Goal: Task Accomplishment & Management: Manage account settings

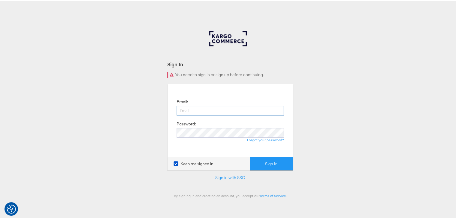
click at [220, 112] on input "email" at bounding box center [230, 110] width 107 height 10
type input "sudheer.bheemunipalli@kargo.com"
click at [279, 163] on button "Sign In" at bounding box center [271, 162] width 43 height 13
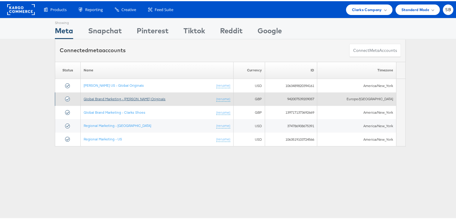
click at [121, 97] on link "Global Brand Marketing - Clarks Originals" at bounding box center [125, 97] width 82 height 4
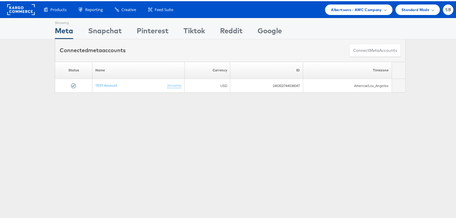
click at [21, 10] on rect at bounding box center [21, 8] width 28 height 11
click at [346, 7] on span "Albertsons - AMC Company" at bounding box center [356, 8] width 51 height 6
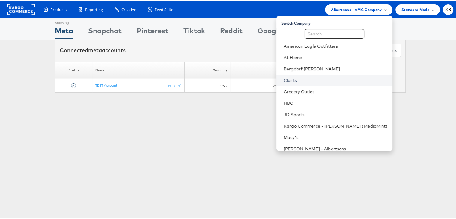
click at [303, 81] on link "Clarks" at bounding box center [336, 79] width 104 height 6
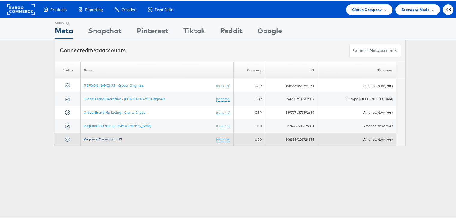
click at [105, 136] on link "Regional Marketing - US" at bounding box center [103, 138] width 38 height 4
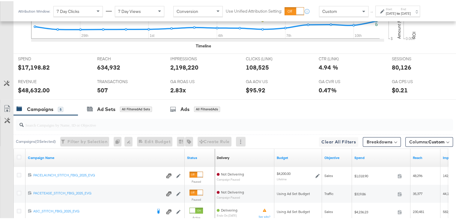
scroll to position [194, 0]
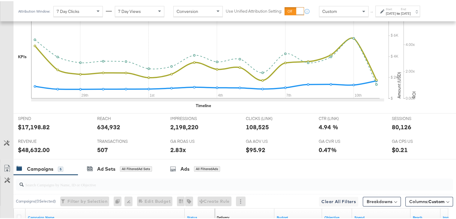
click at [390, 15] on div "Start: [DATE] to End: [DATE]" at bounding box center [398, 9] width 45 height 11
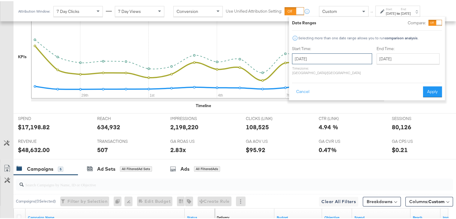
click at [324, 58] on input "July 27th 2025" at bounding box center [332, 57] width 80 height 11
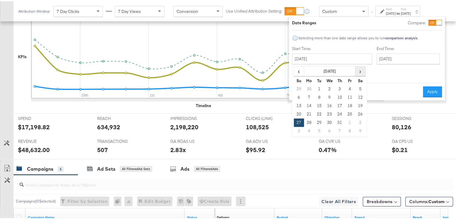
click at [360, 69] on span "›" at bounding box center [360, 69] width 9 height 9
click at [309, 100] on td "11" at bounding box center [309, 104] width 10 height 8
type input "[DATE]"
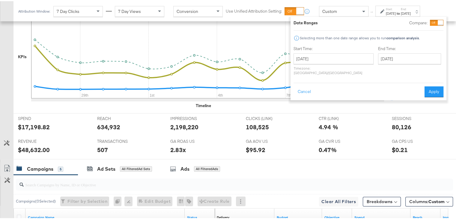
click at [309, 100] on div "Sun, Aug 10th '25 Revenue: $5,729.00 29th 1st 4th 7th 10th" at bounding box center [207, 56] width 353 height 99
click at [430, 85] on button "Apply" at bounding box center [434, 90] width 19 height 11
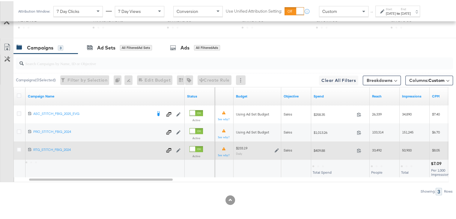
scroll to position [315, 0]
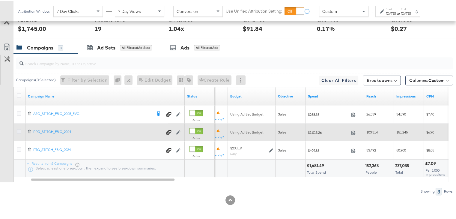
click at [20, 128] on icon at bounding box center [19, 130] width 4 height 4
click at [0, 0] on input "checkbox" at bounding box center [0, 0] width 0 height 0
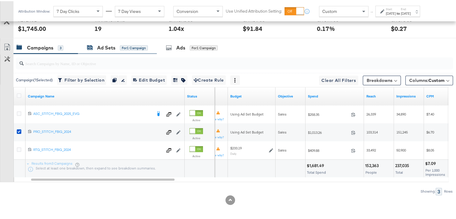
click at [99, 48] on div "Ad Sets" at bounding box center [106, 46] width 18 height 7
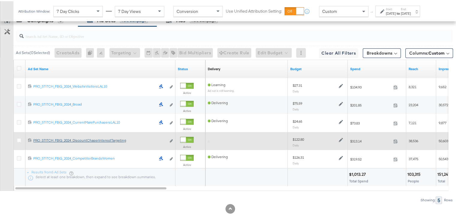
scroll to position [351, 0]
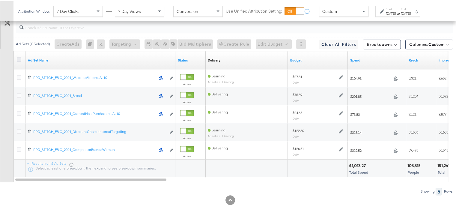
click at [19, 56] on icon at bounding box center [19, 58] width 4 height 4
click at [0, 0] on input "checkbox" at bounding box center [0, 0] width 0 height 0
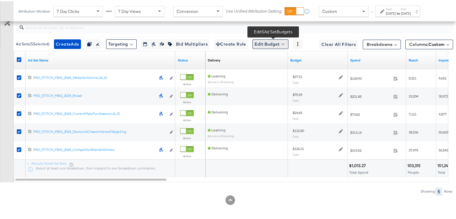
click at [269, 39] on button "Edit Budget" at bounding box center [271, 43] width 36 height 10
click at [280, 58] on span "Edit Ad Set Budget" at bounding box center [272, 59] width 34 height 8
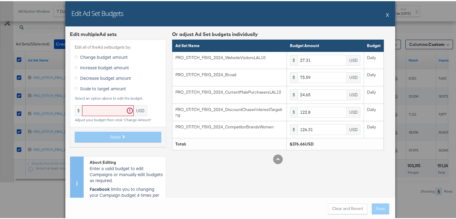
click at [75, 88] on icon at bounding box center [76, 87] width 3 height 3
click at [0, 0] on input "Scale to target amount" at bounding box center [0, 0] width 0 height 0
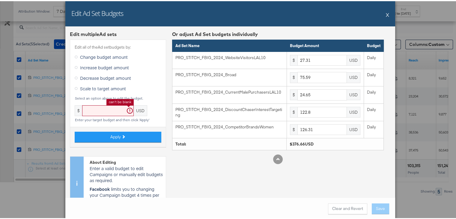
click at [106, 107] on input "text" at bounding box center [108, 109] width 52 height 11
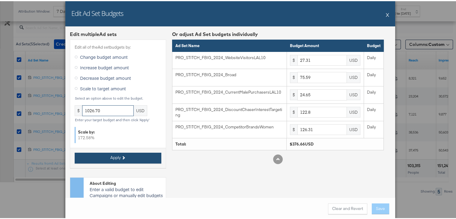
type input "1026.70"
click at [119, 154] on button "Apply" at bounding box center [118, 156] width 87 height 11
type input "74.44"
type input "206.04"
type input "67.19"
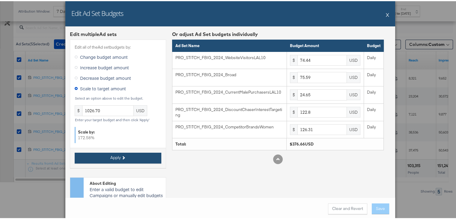
type input "334.72"
type input "344.29"
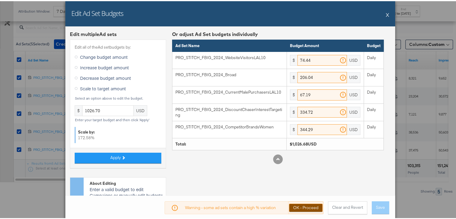
click at [310, 203] on button "OK - Proceed" at bounding box center [306, 206] width 34 height 8
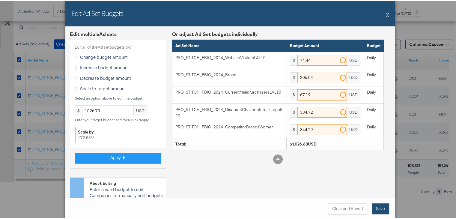
click at [380, 206] on button "Save" at bounding box center [380, 207] width 17 height 11
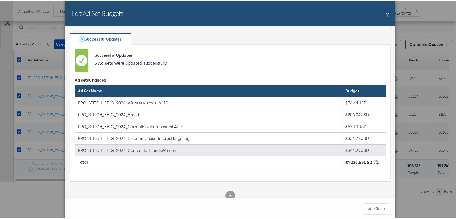
scroll to position [19, 0]
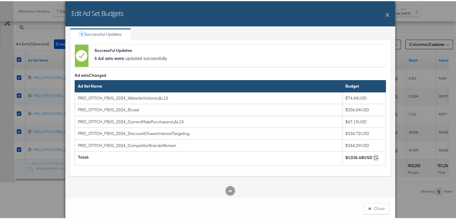
click at [386, 11] on button "X" at bounding box center [387, 13] width 3 height 12
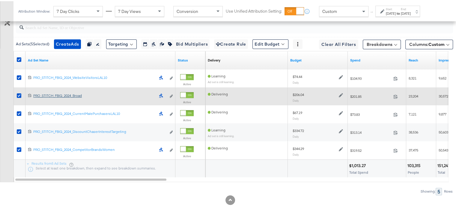
scroll to position [307, 0]
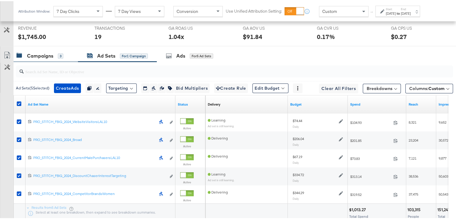
click at [37, 55] on div "Campaigns" at bounding box center [40, 54] width 26 height 7
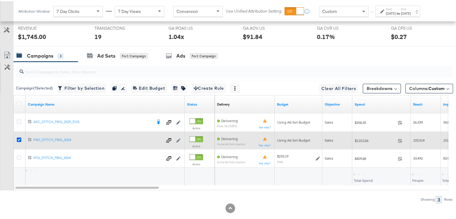
click at [19, 136] on icon at bounding box center [19, 138] width 4 height 4
click at [0, 0] on input "checkbox" at bounding box center [0, 0] width 0 height 0
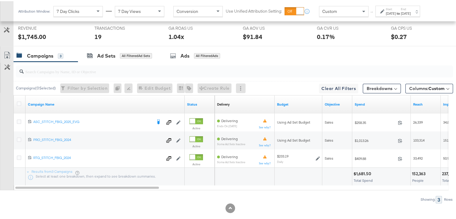
click at [395, 10] on div "[DATE]" at bounding box center [391, 12] width 10 height 5
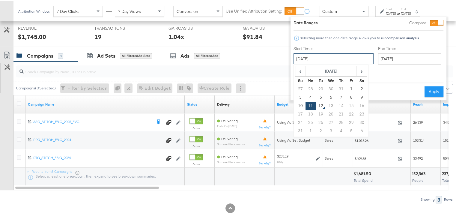
click at [320, 60] on input "[DATE]" at bounding box center [334, 57] width 80 height 11
click at [298, 103] on td "10" at bounding box center [300, 104] width 10 height 8
type input "August 10th 2025"
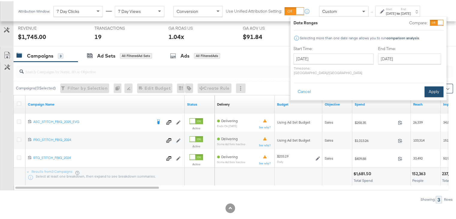
click at [435, 85] on button "Apply" at bounding box center [434, 90] width 19 height 11
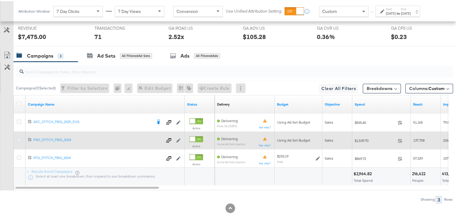
click at [18, 137] on icon at bounding box center [19, 138] width 4 height 4
click at [0, 0] on input "checkbox" at bounding box center [0, 0] width 0 height 0
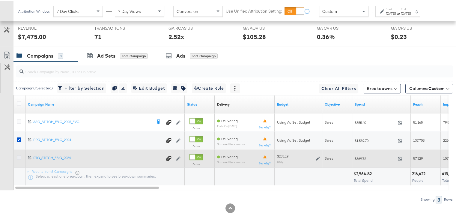
click at [18, 156] on icon at bounding box center [19, 156] width 4 height 4
click at [0, 0] on input "checkbox" at bounding box center [0, 0] width 0 height 0
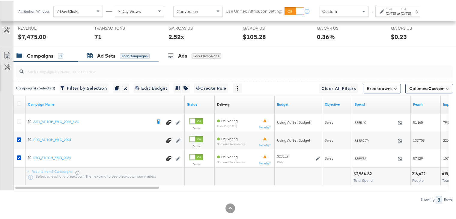
click at [100, 56] on div "Ad Sets" at bounding box center [106, 54] width 18 height 7
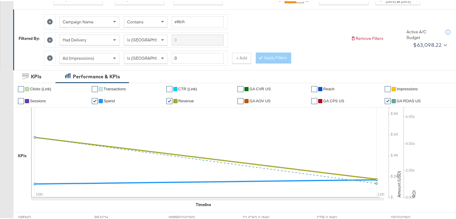
scroll to position [0, 0]
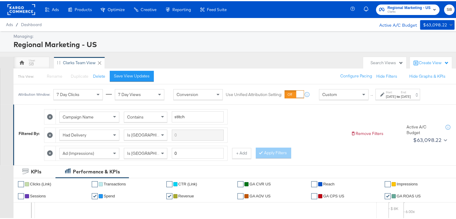
click at [396, 94] on div "Aug 10th 2025" at bounding box center [391, 95] width 10 height 5
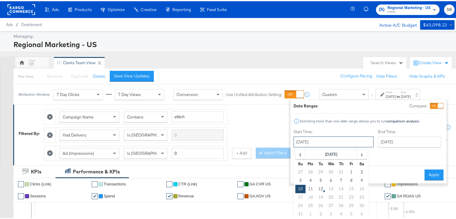
click at [327, 143] on input "August 10th 2025" at bounding box center [334, 140] width 80 height 11
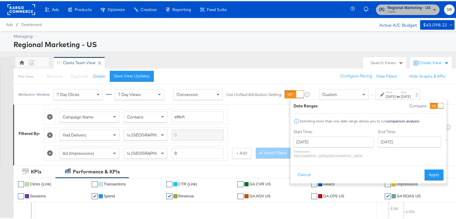
click at [397, 10] on span "Clarks" at bounding box center [409, 10] width 43 height 5
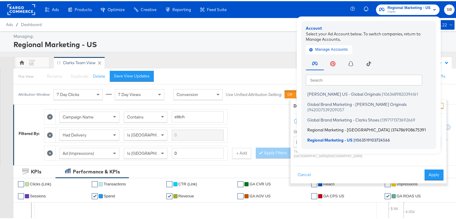
click at [322, 126] on span "Regional Marketing - CA" at bounding box center [348, 128] width 82 height 5
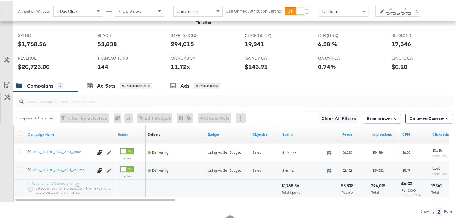
scroll to position [297, 0]
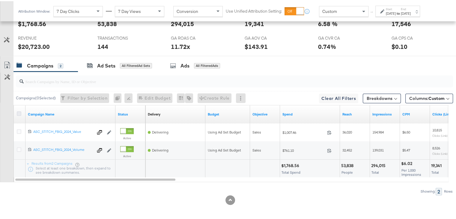
click at [18, 110] on icon at bounding box center [19, 112] width 4 height 4
click at [0, 0] on input "checkbox" at bounding box center [0, 0] width 0 height 0
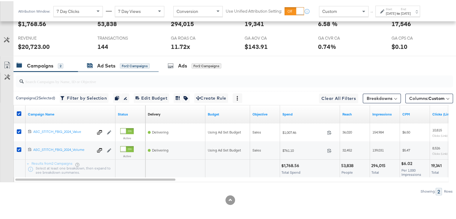
click at [112, 62] on div "Ad Sets" at bounding box center [106, 64] width 18 height 7
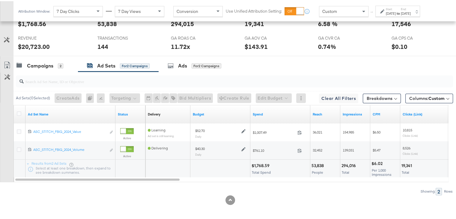
click at [396, 11] on div "[DATE]" at bounding box center [391, 12] width 10 height 5
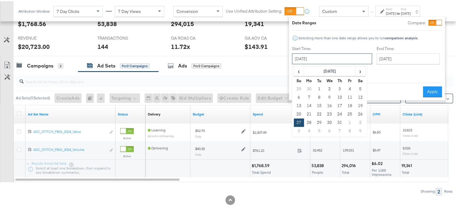
click at [340, 57] on input "[DATE]" at bounding box center [332, 57] width 80 height 11
click at [359, 70] on span "›" at bounding box center [360, 69] width 9 height 9
click at [299, 105] on td "10" at bounding box center [299, 104] width 10 height 8
type input "August 10th 2025"
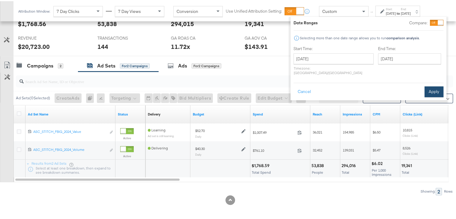
click at [432, 88] on button "Apply" at bounding box center [434, 90] width 19 height 11
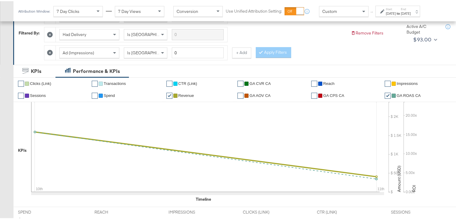
scroll to position [0, 0]
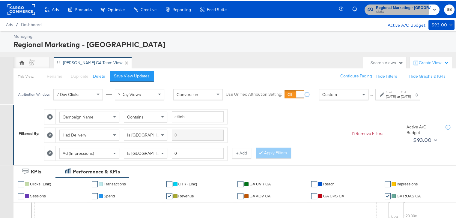
click at [387, 5] on span "Regional Marketing - CA" at bounding box center [403, 7] width 55 height 6
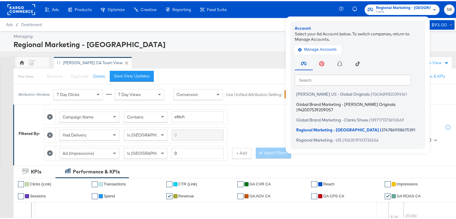
click at [336, 102] on span "Global Brand Marketing - Clarks Originals" at bounding box center [345, 102] width 99 height 5
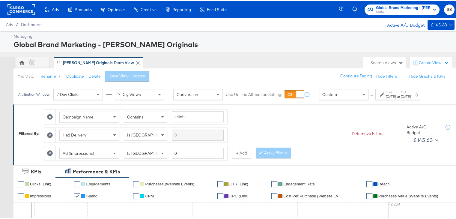
click at [393, 97] on div "Jul 1st 2025" at bounding box center [391, 95] width 10 height 5
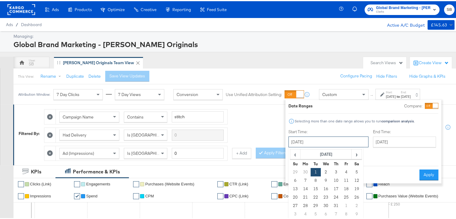
click at [324, 139] on input "July 1st 2025" at bounding box center [329, 140] width 80 height 11
click at [355, 156] on span "›" at bounding box center [356, 152] width 9 height 9
click at [342, 179] on td "8" at bounding box center [346, 179] width 10 height 8
type input "August 8th 2025"
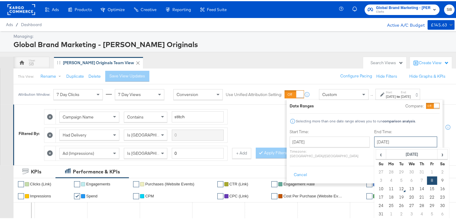
click at [378, 142] on input "August 8th 2025" at bounding box center [405, 140] width 63 height 11
click at [386, 186] on td "11" at bounding box center [391, 188] width 10 height 8
type input "[DATE]"
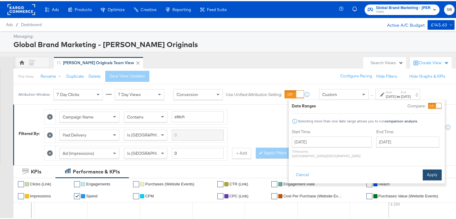
click at [433, 170] on button "Apply" at bounding box center [432, 173] width 19 height 11
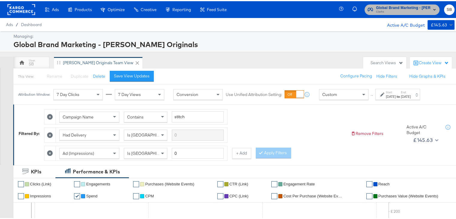
click at [391, 8] on span "Clarks" at bounding box center [403, 10] width 55 height 5
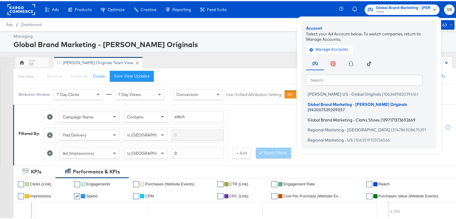
click at [323, 116] on span "Global Brand Marketing - Clarks Shoes" at bounding box center [344, 118] width 72 height 5
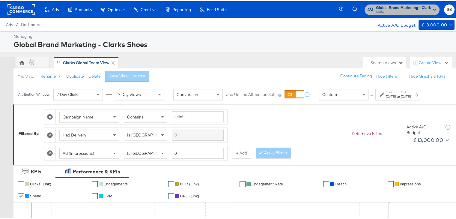
click at [386, 8] on span "Global Brand Marketing - Clarks Shoes" at bounding box center [403, 7] width 55 height 6
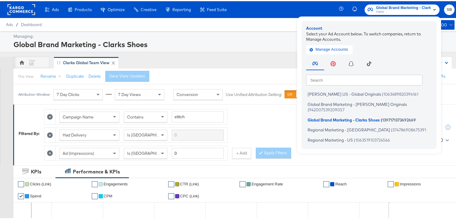
click at [264, 6] on div "Ads Ads Dashboard Main dashboard for Media Buying. New Campaign Create a new ca…" at bounding box center [230, 8] width 461 height 17
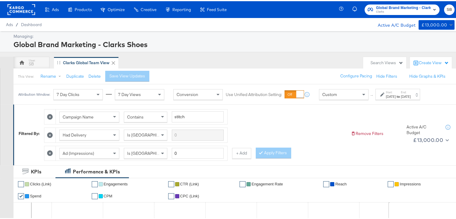
click at [25, 11] on rect at bounding box center [21, 8] width 28 height 11
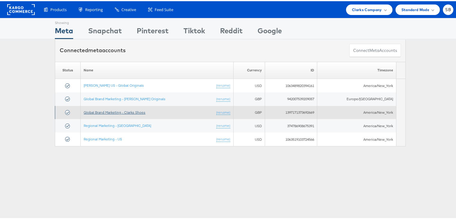
click at [114, 111] on link "Global Brand Marketing - Clarks Shoes" at bounding box center [115, 111] width 62 height 4
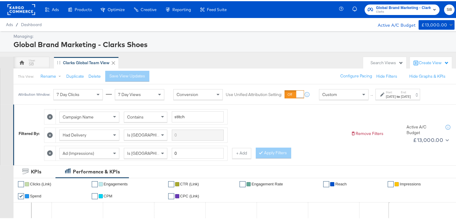
click at [396, 92] on label "Start:" at bounding box center [391, 91] width 10 height 4
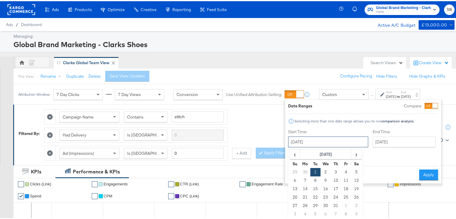
click at [324, 136] on input "[DATE]" at bounding box center [328, 140] width 80 height 11
click at [356, 151] on span "›" at bounding box center [356, 152] width 9 height 9
drag, startPoint x: 356, startPoint y: 151, endPoint x: 344, endPoint y: 178, distance: 29.8
click at [344, 178] on table "‹ [DATE] › Su Mo Tu We Th Fr Sa 27 28 29 30 31 1 2 3 4 5 6 7 8 9 10 11 12 13 14…" at bounding box center [326, 182] width 72 height 69
click at [344, 178] on td "8" at bounding box center [346, 179] width 10 height 8
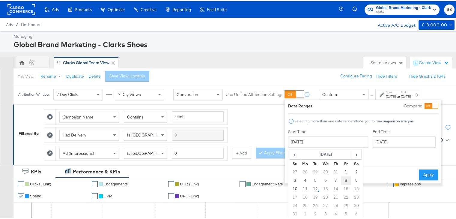
type input "[DATE]"
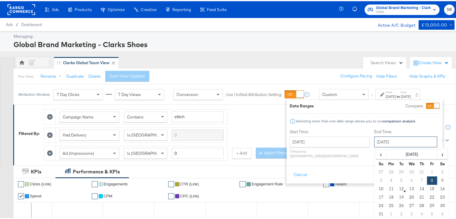
click at [383, 142] on input "[DATE]" at bounding box center [405, 140] width 63 height 11
click at [386, 187] on td "11" at bounding box center [391, 188] width 10 height 8
type input "[DATE]"
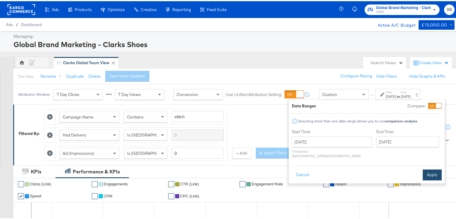
click at [430, 168] on button "Apply" at bounding box center [432, 173] width 19 height 11
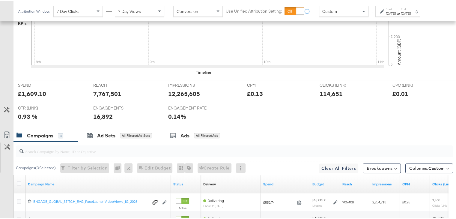
scroll to position [315, 0]
